Goal: Task Accomplishment & Management: Manage account settings

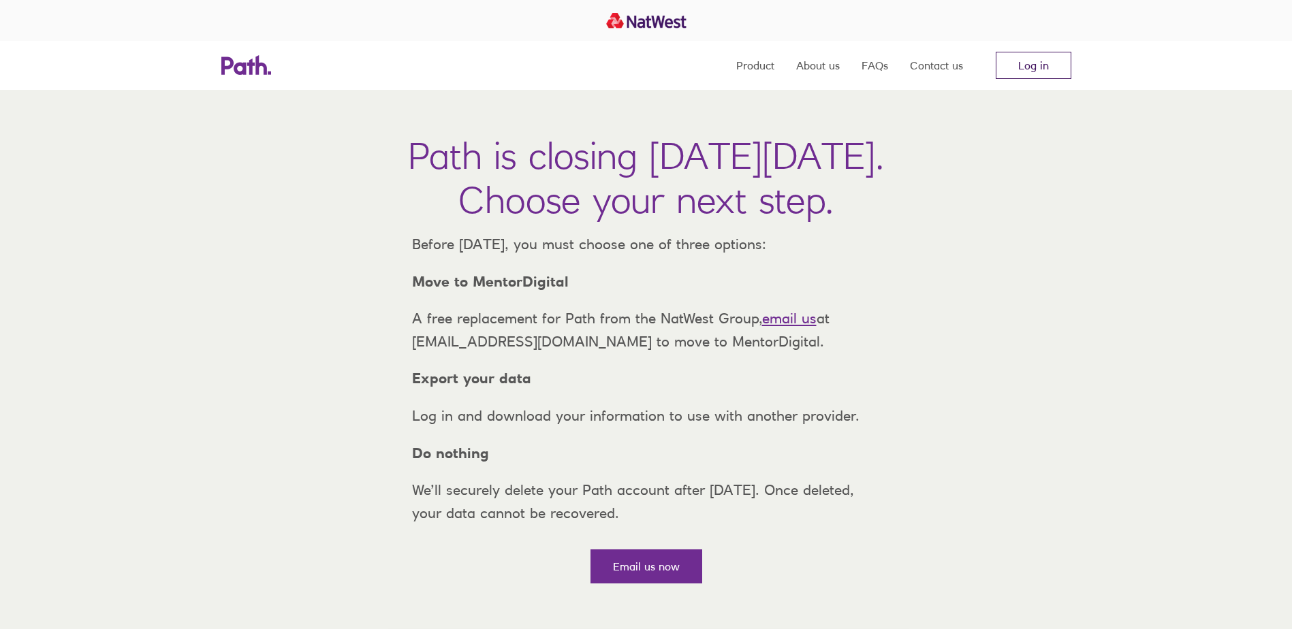
click at [1038, 63] on link "Log in" at bounding box center [1034, 65] width 76 height 27
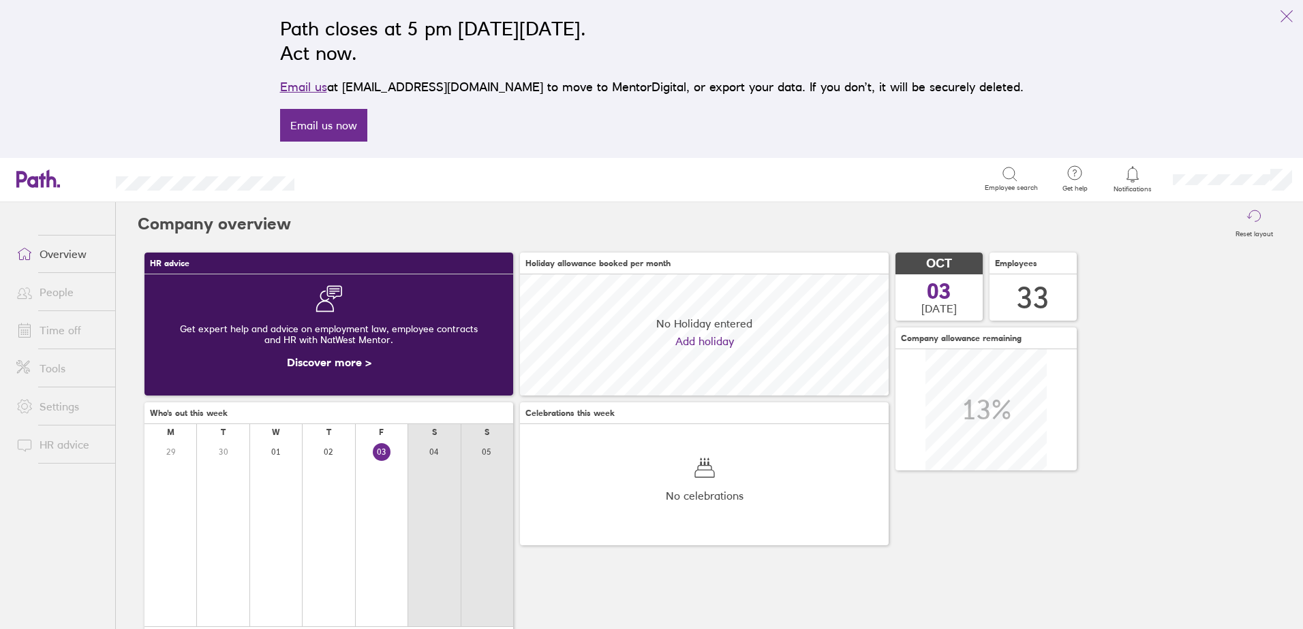
scroll to position [121, 369]
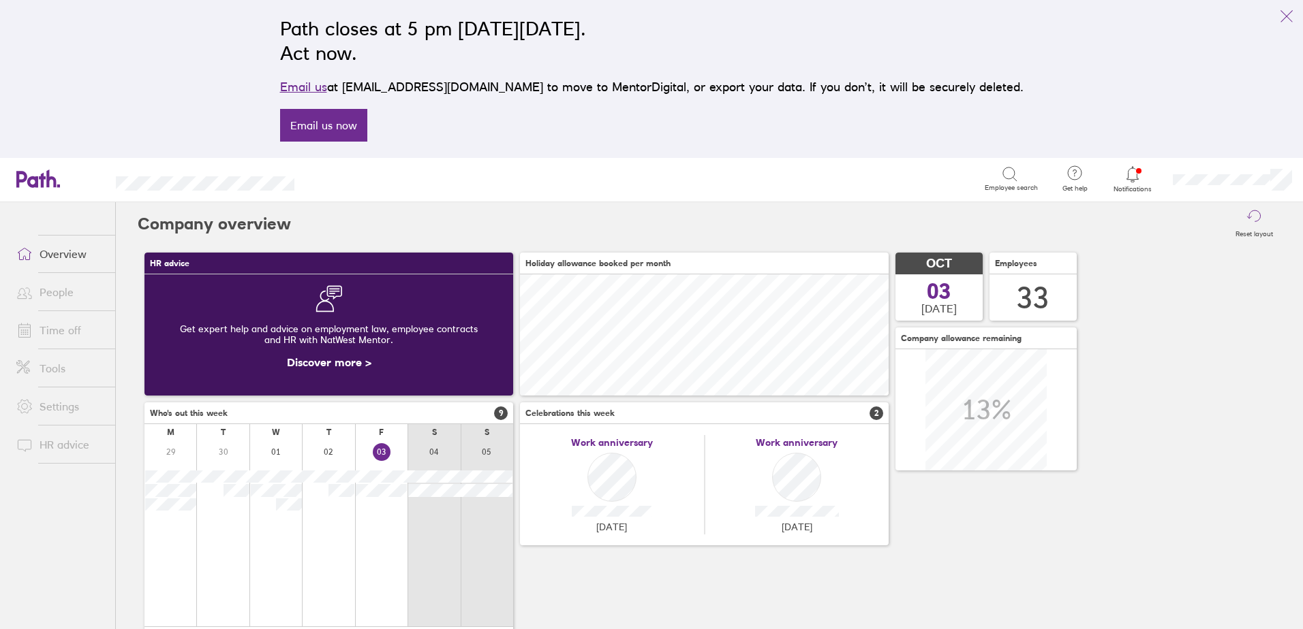
click at [1136, 178] on icon at bounding box center [1132, 174] width 16 height 16
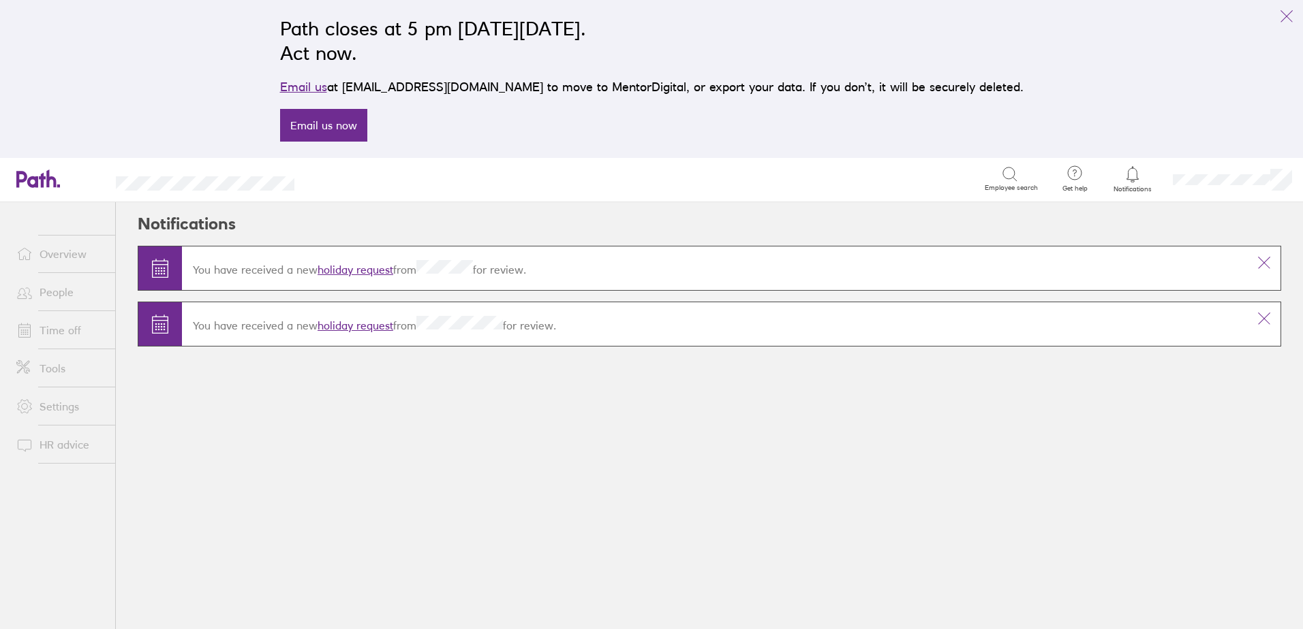
click at [369, 326] on link "holiday request" at bounding box center [355, 326] width 76 height 14
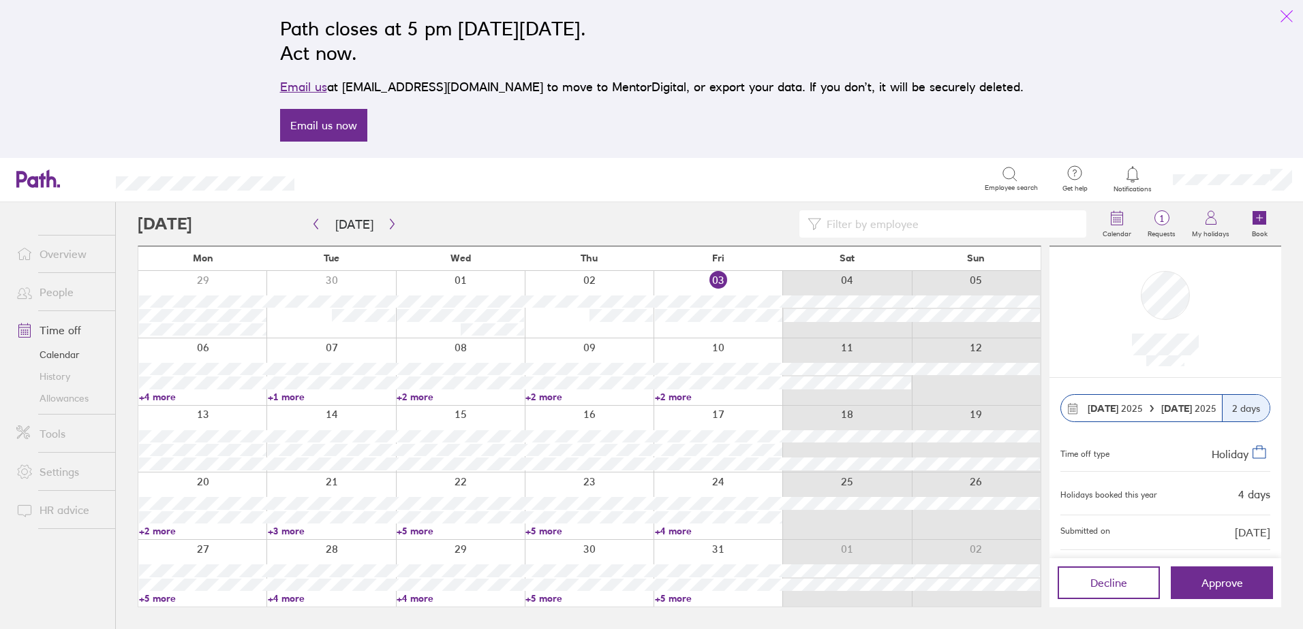
click at [1287, 14] on icon "link" at bounding box center [1286, 16] width 16 height 16
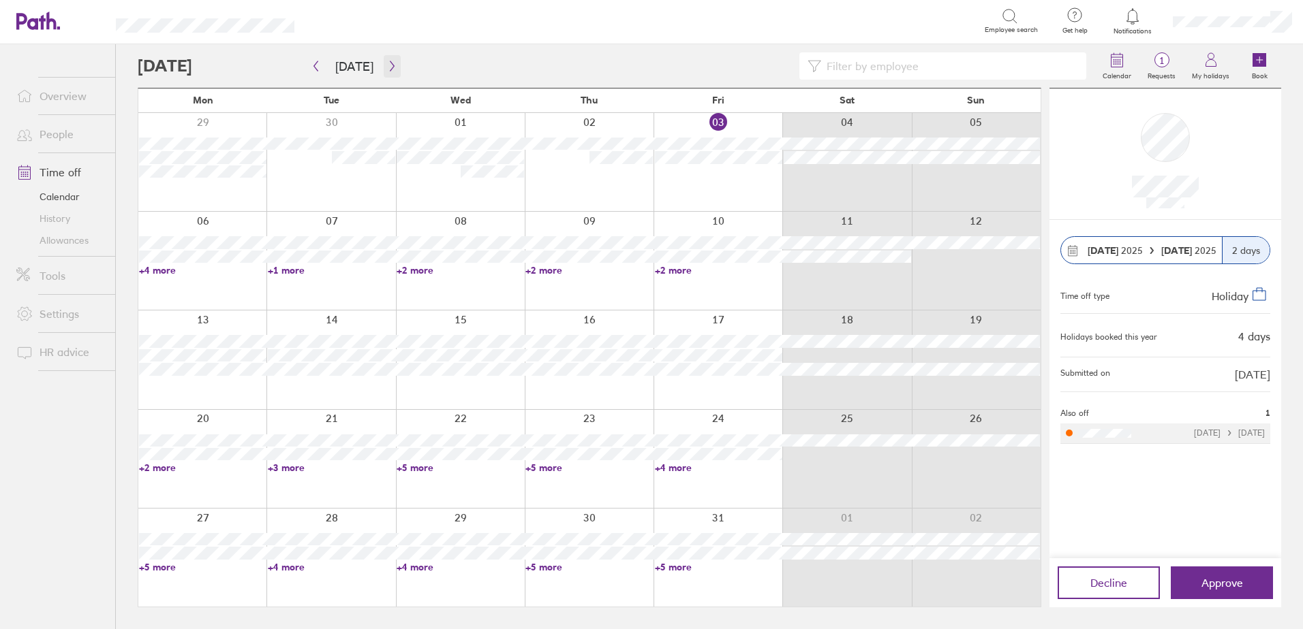
click at [388, 67] on icon "button" at bounding box center [392, 66] width 10 height 11
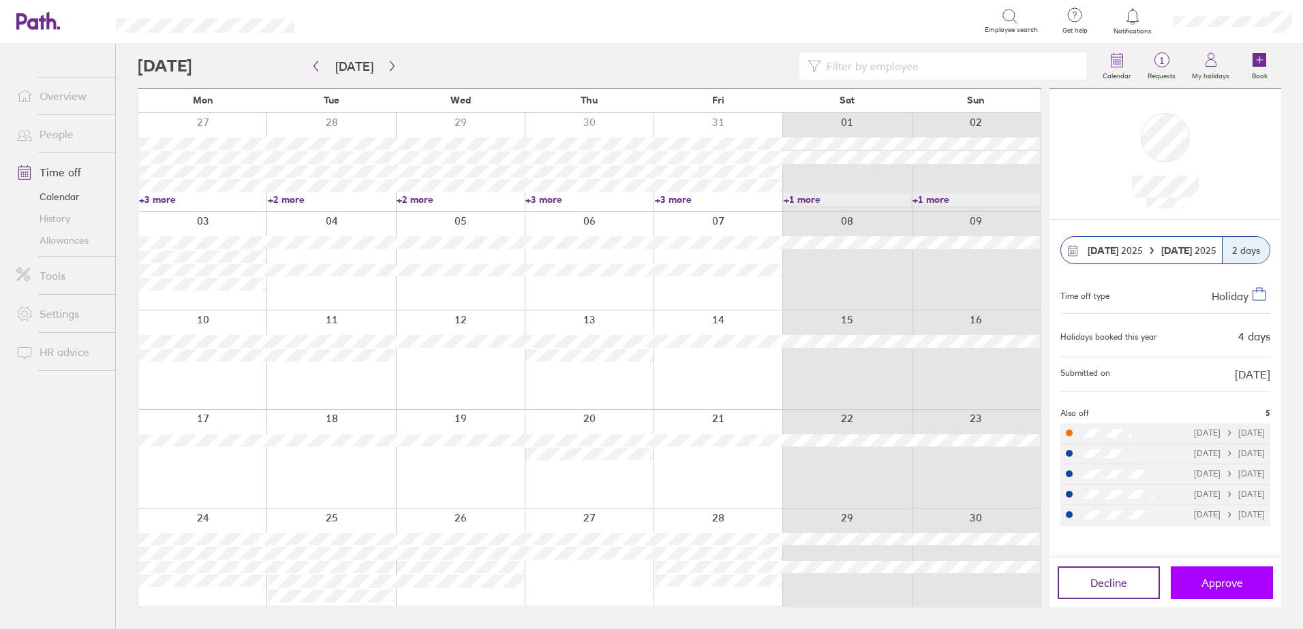
click at [1226, 585] on span "Approve" at bounding box center [1222, 583] width 42 height 12
